Goal: Information Seeking & Learning: Understand process/instructions

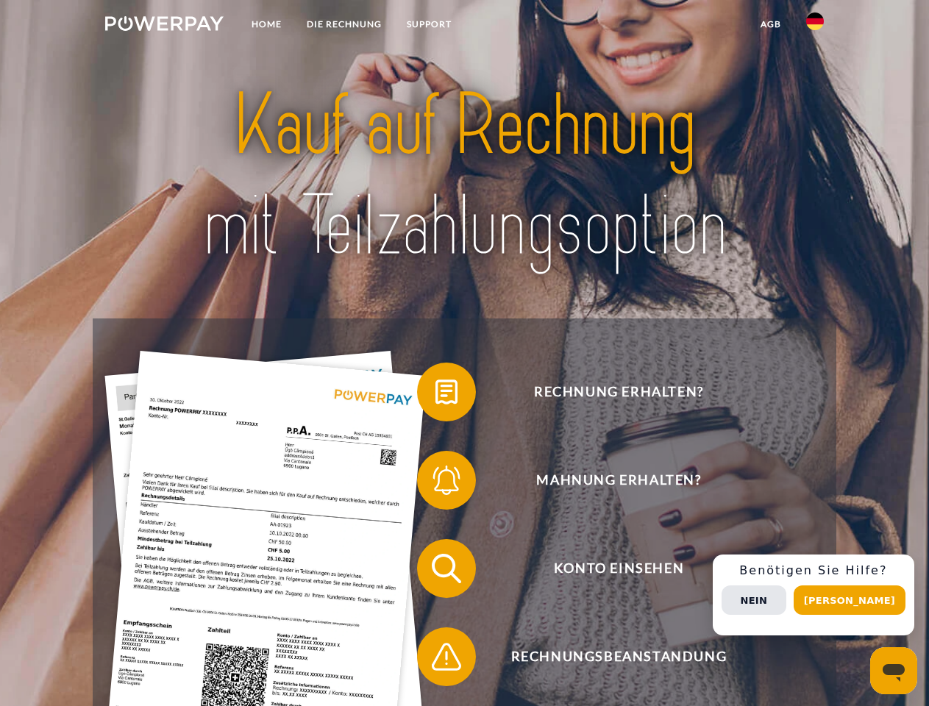
click at [164, 26] on img at bounding box center [164, 23] width 118 height 15
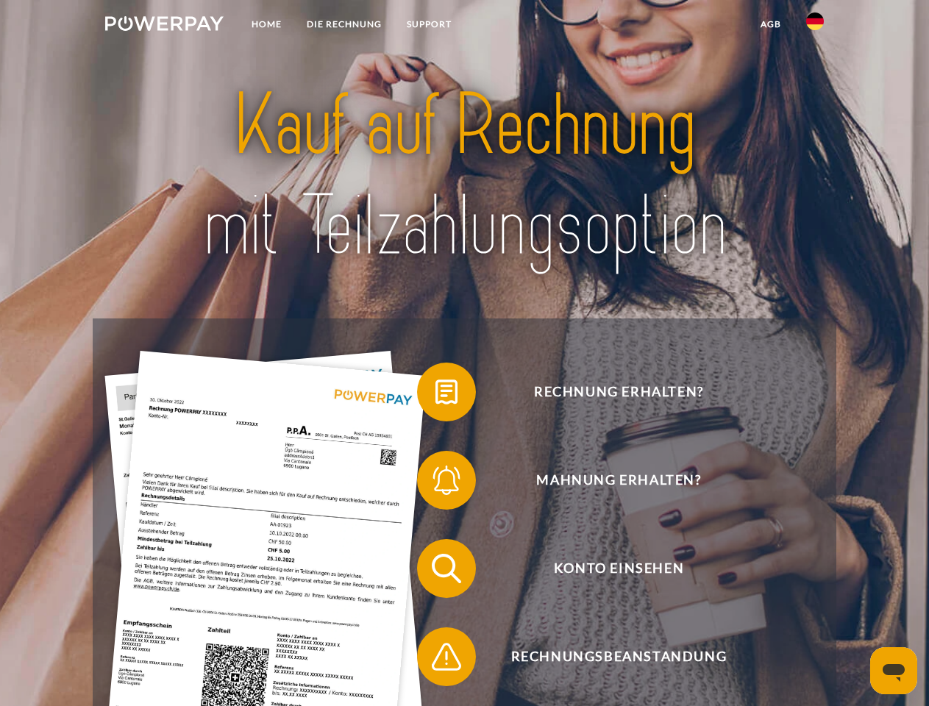
click at [815, 26] on img at bounding box center [815, 22] width 18 height 18
click at [770, 24] on link "agb" at bounding box center [771, 24] width 46 height 26
click at [435, 395] on span at bounding box center [425, 392] width 74 height 74
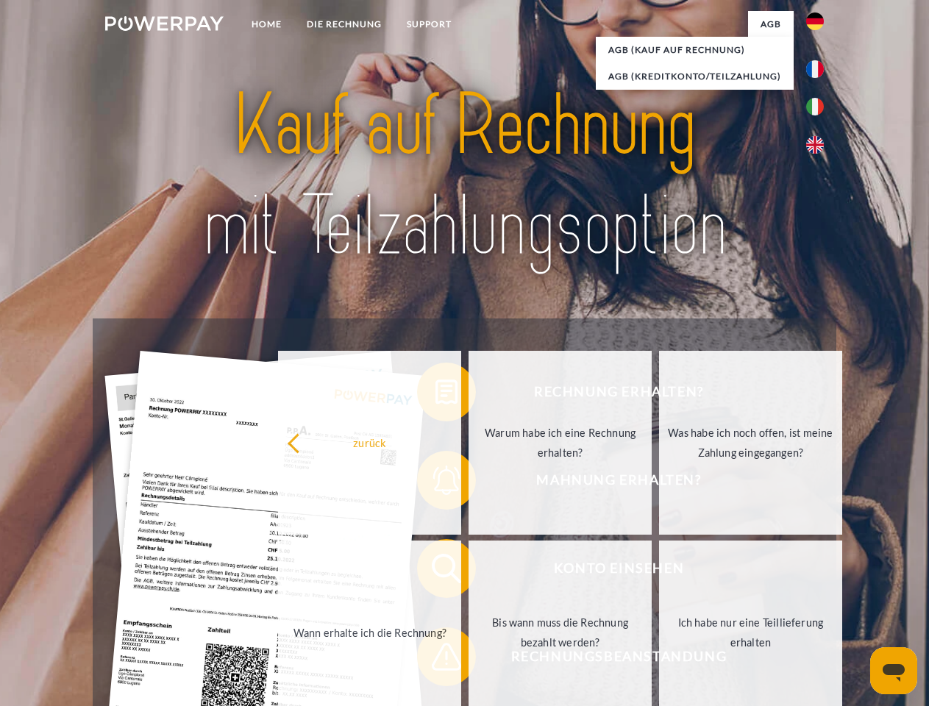
click at [435, 483] on div "Rechnung erhalten? Mahnung erhalten? Konto einsehen" at bounding box center [464, 612] width 743 height 588
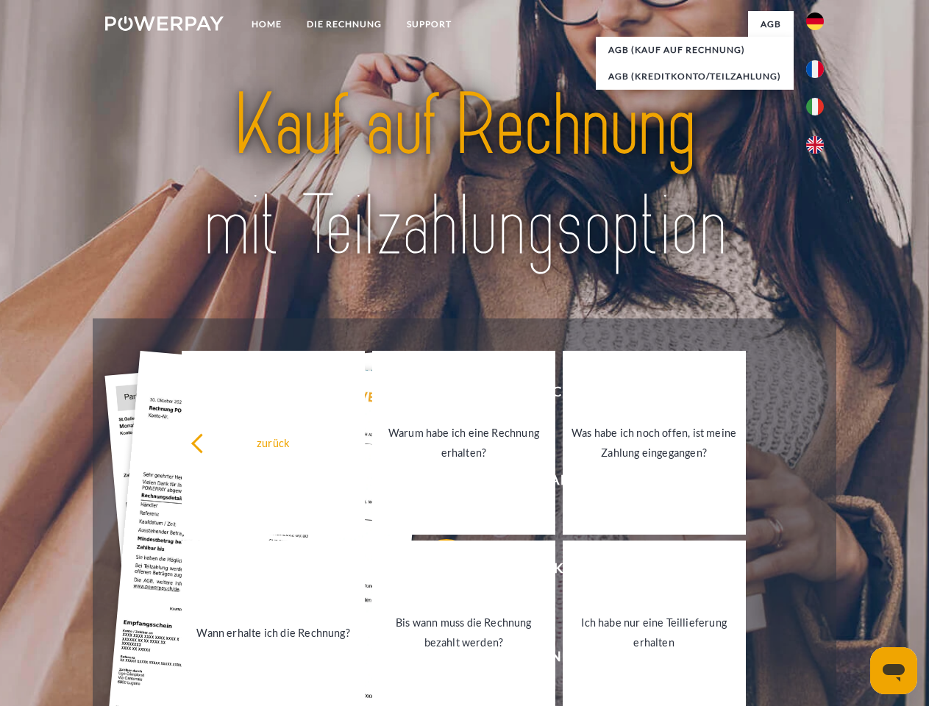
click at [435, 571] on link "Bis wann muss die Rechnung bezahlt werden?" at bounding box center [463, 632] width 183 height 184
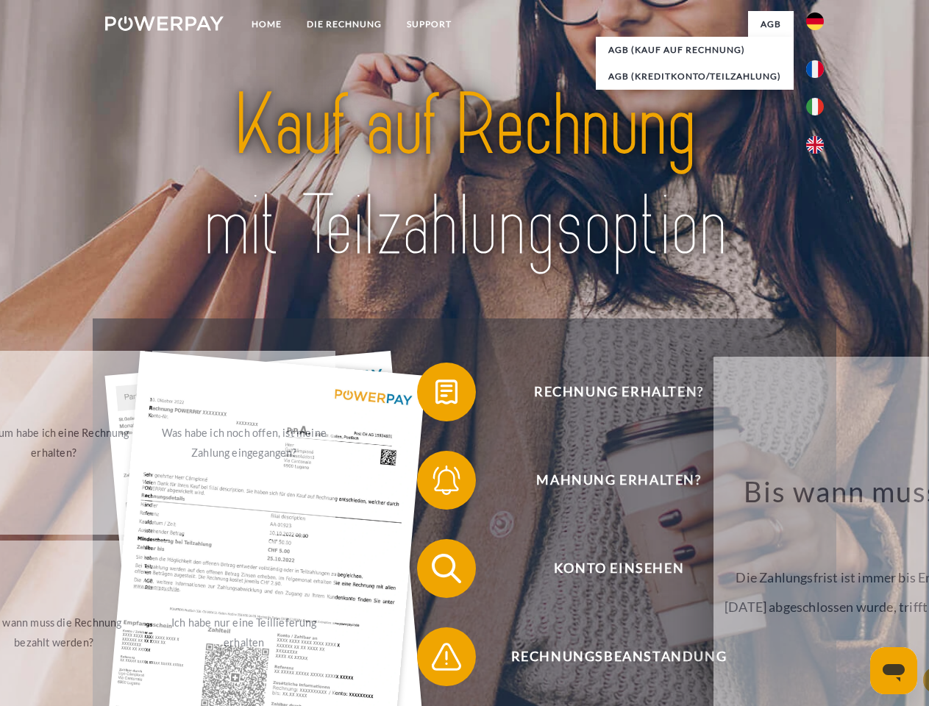
click at [435, 660] on span at bounding box center [425, 657] width 74 height 74
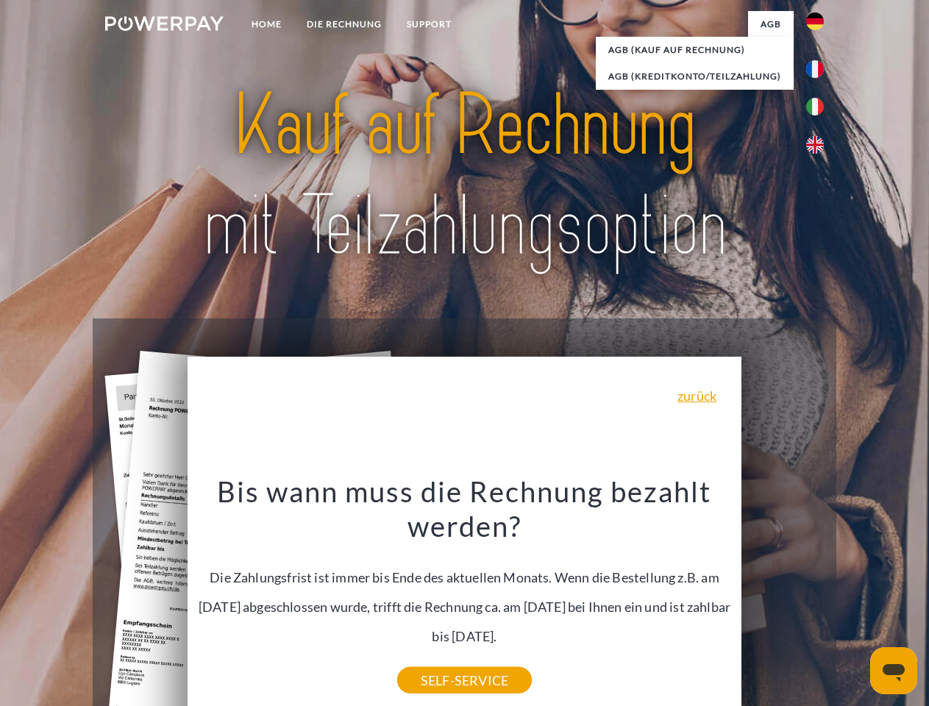
click at [818, 595] on div "Rechnung erhalten? Mahnung erhalten? Konto einsehen" at bounding box center [464, 612] width 743 height 588
click at [782, 598] on span "Konto einsehen" at bounding box center [618, 568] width 360 height 59
click at [854, 600] on header "Home DIE RECHNUNG SUPPORT" at bounding box center [464, 508] width 929 height 1016
